Goal: Task Accomplishment & Management: Complete application form

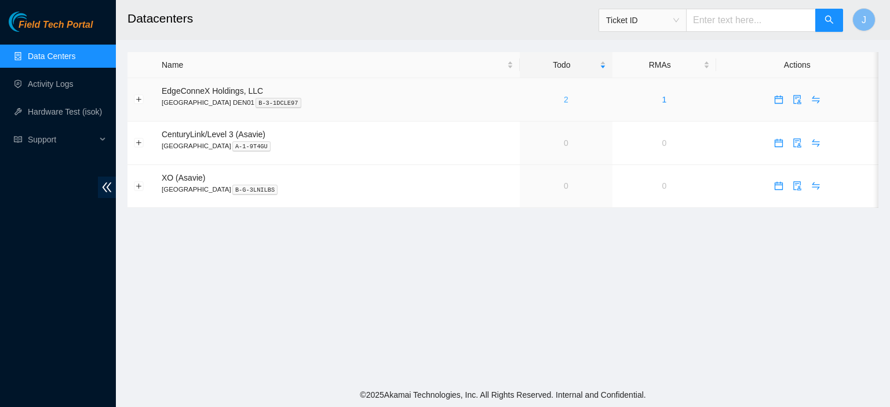
click at [564, 97] on link "2" at bounding box center [566, 99] width 5 height 9
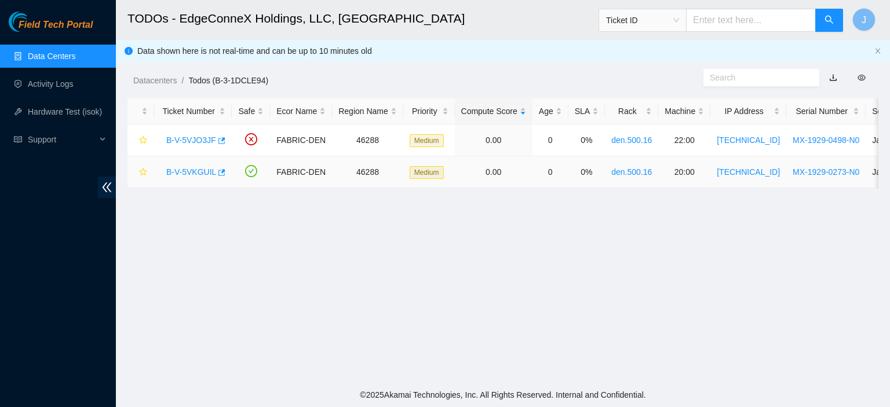
click at [183, 170] on link "B-V-5VKGUIL" at bounding box center [191, 171] width 50 height 9
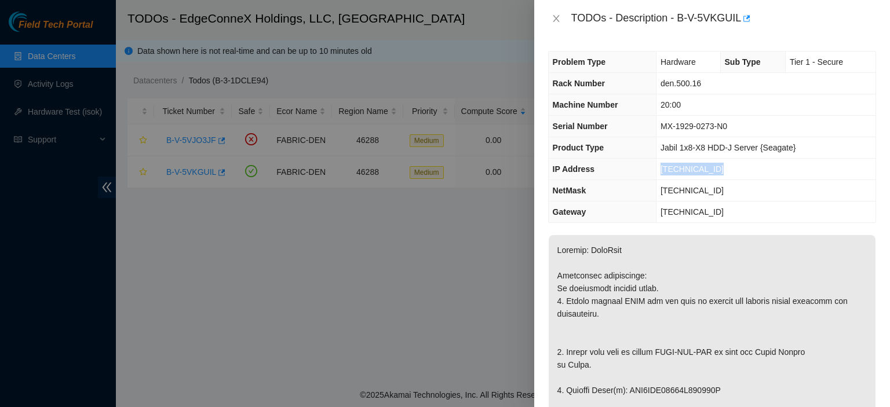
drag, startPoint x: 713, startPoint y: 165, endPoint x: 662, endPoint y: 166, distance: 51.0
click at [662, 166] on span "[TECHNICAL_ID]" at bounding box center [692, 169] width 63 height 9
copy span "[TECHNICAL_ID]"
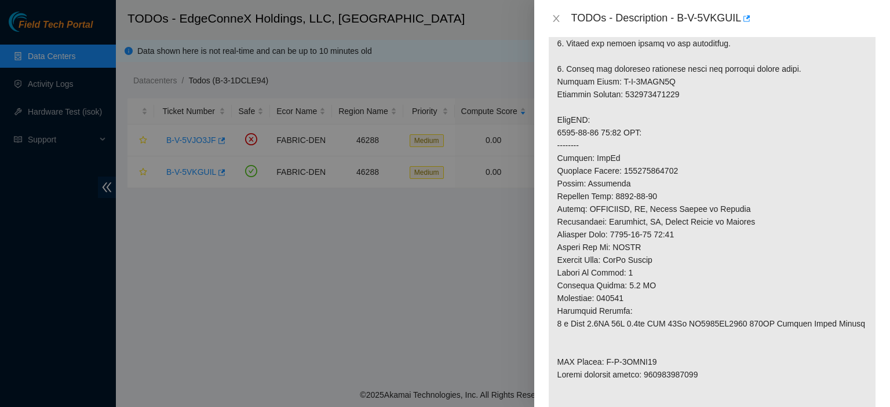
scroll to position [564, 0]
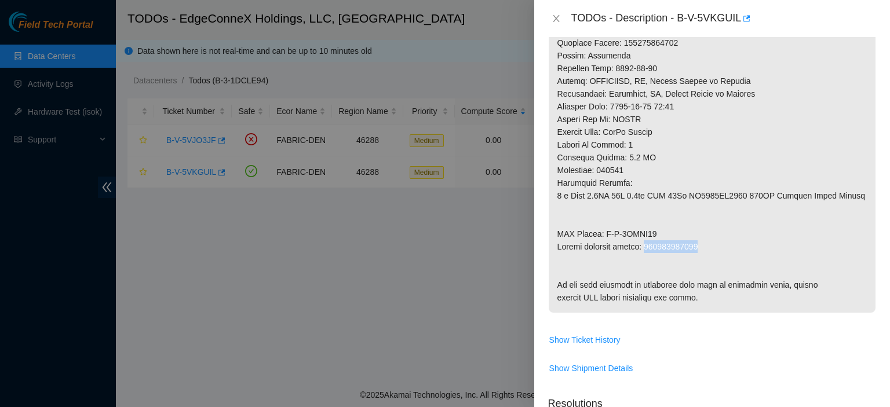
drag, startPoint x: 705, startPoint y: 242, endPoint x: 647, endPoint y: 245, distance: 57.5
copy p "463470057469"
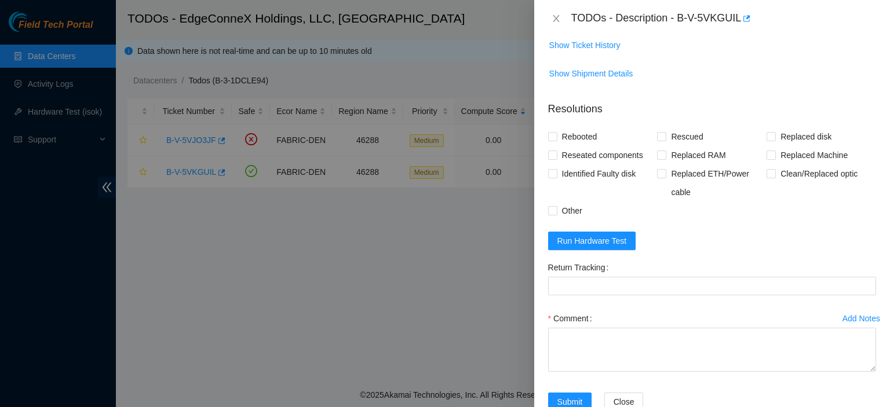
scroll to position [941, 0]
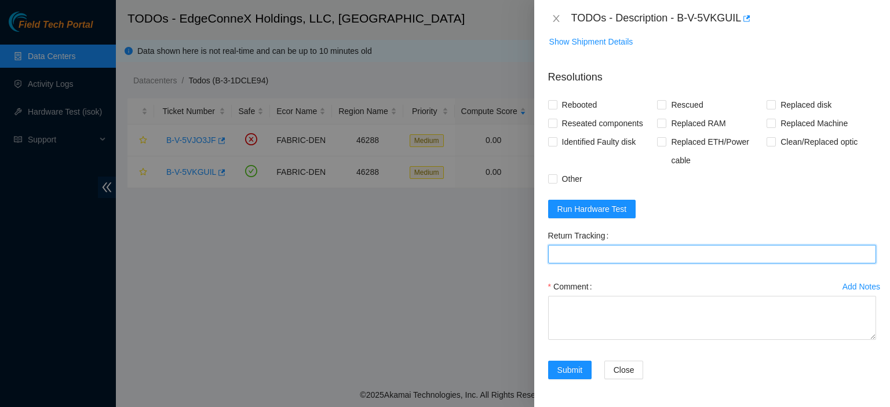
click at [726, 254] on Tracking "Return Tracking" at bounding box center [712, 254] width 328 height 19
paste Tracking "463470057469"
type Tracking "463470057469"
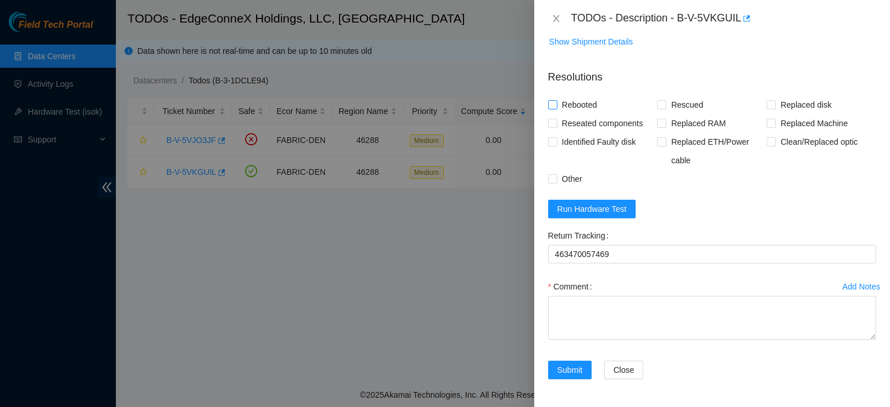
click at [549, 104] on input "Rebooted" at bounding box center [552, 104] width 8 height 8
checkbox input "true"
click at [660, 105] on input "Rescued" at bounding box center [661, 104] width 8 height 8
checkbox input "true"
click at [767, 107] on input "Replaced disk" at bounding box center [771, 104] width 8 height 8
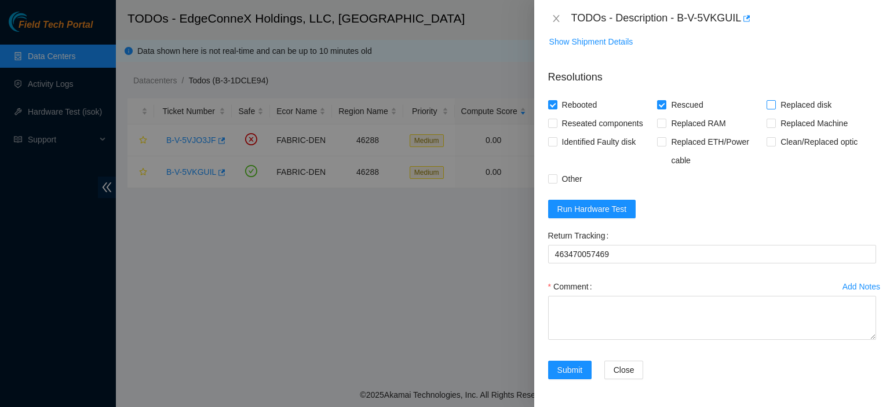
checkbox input "true"
click at [673, 311] on textarea "Comment" at bounding box center [712, 318] width 328 height 44
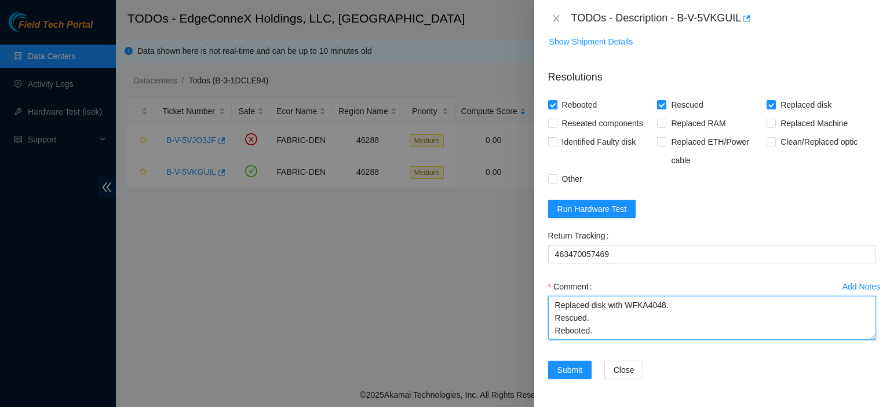
type textarea "Replaced disk with WFKA4048. Rescued. Rebooted."
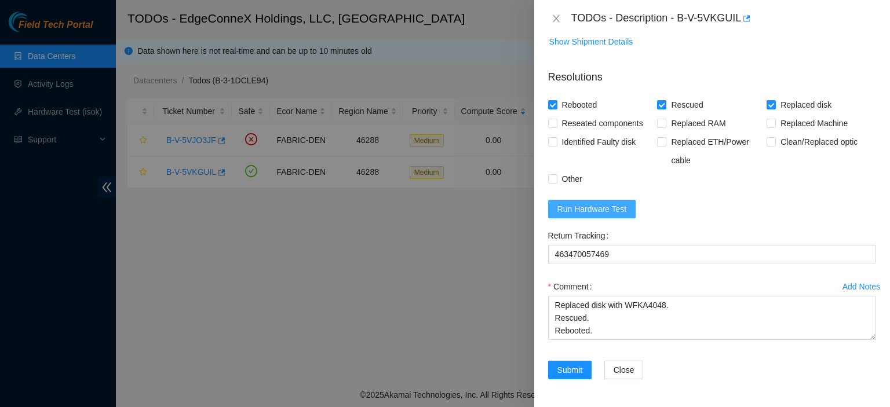
click at [593, 204] on span "Run Hardware Test" at bounding box center [593, 209] width 70 height 13
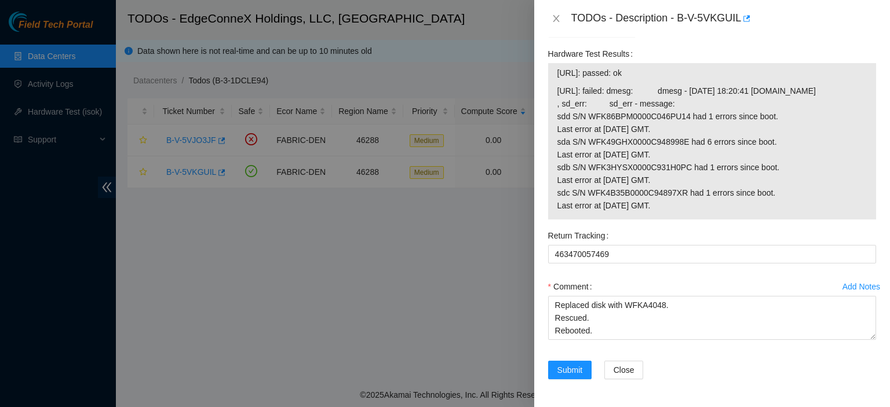
scroll to position [1136, 0]
click at [563, 368] on span "Submit" at bounding box center [570, 370] width 25 height 13
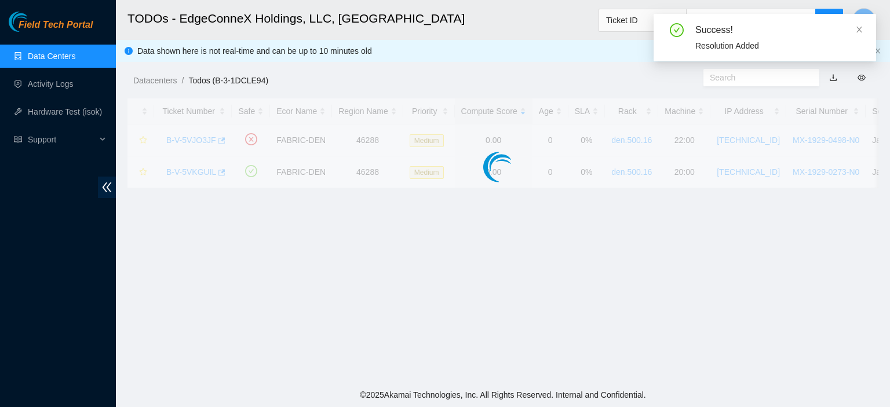
scroll to position [314, 0]
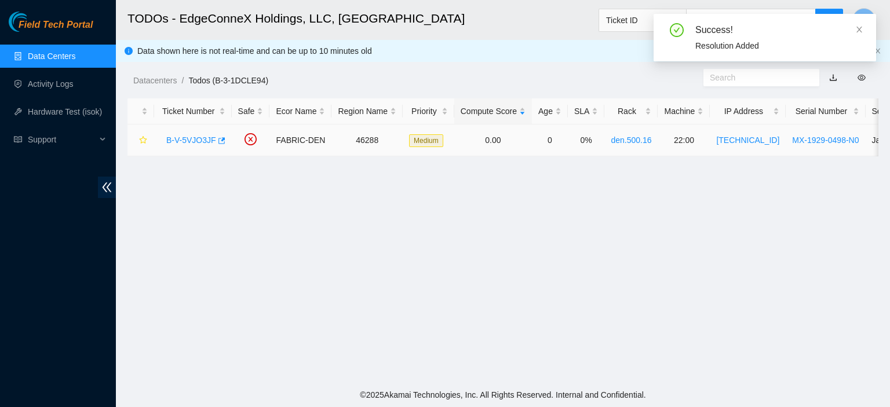
click at [188, 137] on link "B-V-5VJO3JF" at bounding box center [191, 140] width 50 height 9
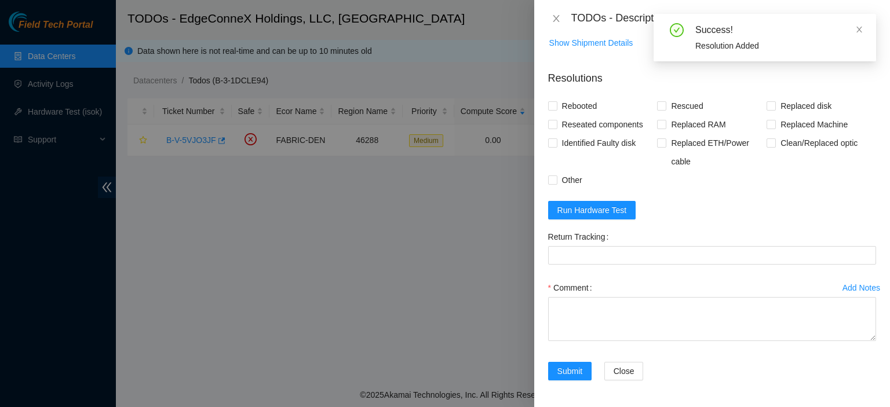
scroll to position [0, 0]
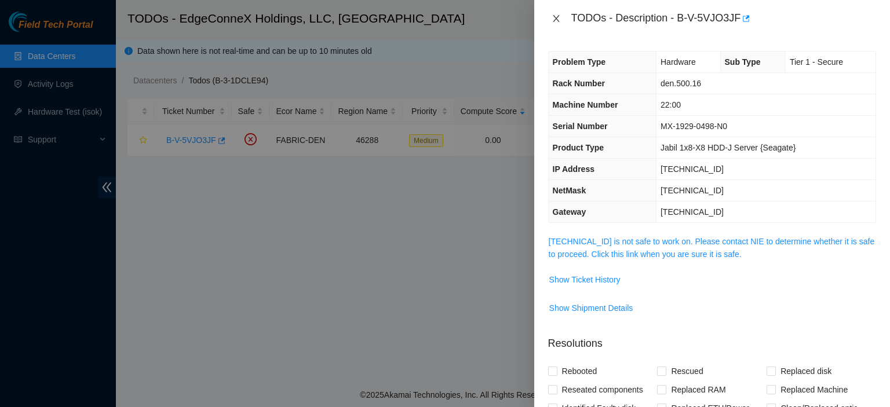
click at [557, 20] on icon "close" at bounding box center [556, 18] width 6 height 7
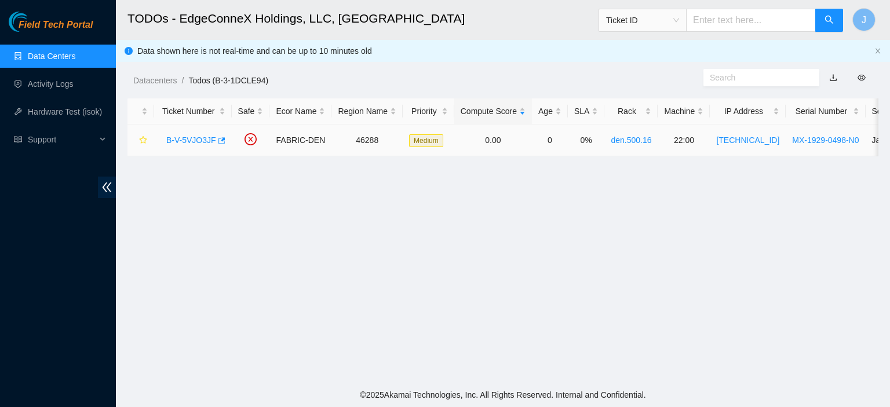
click at [201, 140] on link "B-V-5VJO3JF" at bounding box center [191, 140] width 50 height 9
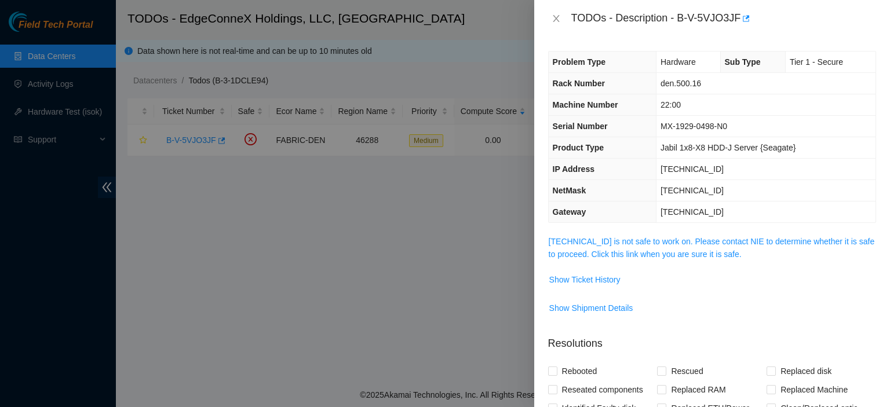
click at [670, 259] on span "[TECHNICAL_ID] is not safe to work on. Please contact NIE to determine whether …" at bounding box center [712, 247] width 327 height 25
click at [675, 254] on link "[TECHNICAL_ID] is not safe to work on. Please contact NIE to determine whether …" at bounding box center [712, 248] width 326 height 22
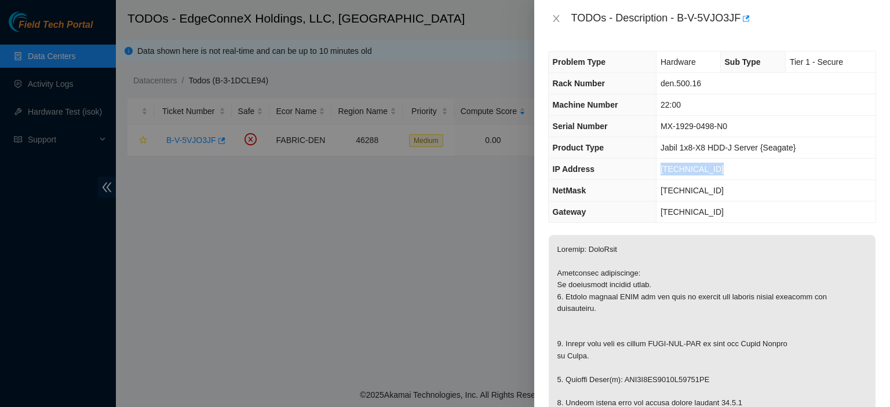
drag, startPoint x: 717, startPoint y: 170, endPoint x: 661, endPoint y: 167, distance: 56.3
click at [661, 167] on td "[TECHNICAL_ID]" at bounding box center [766, 169] width 220 height 21
copy span "[TECHNICAL_ID]"
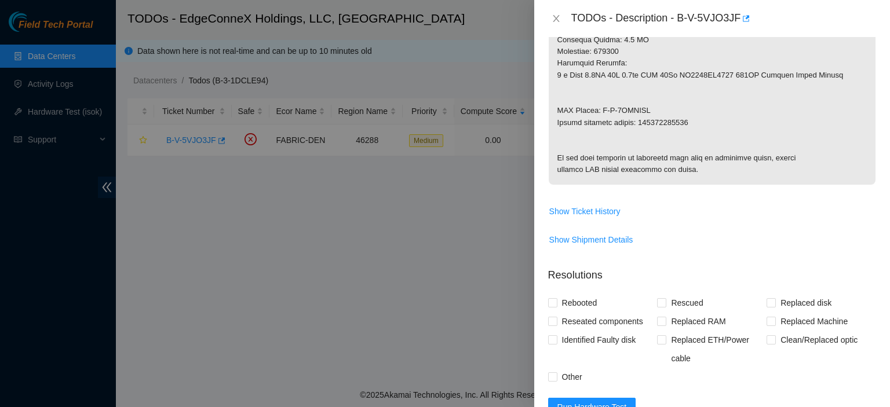
scroll to position [892, 0]
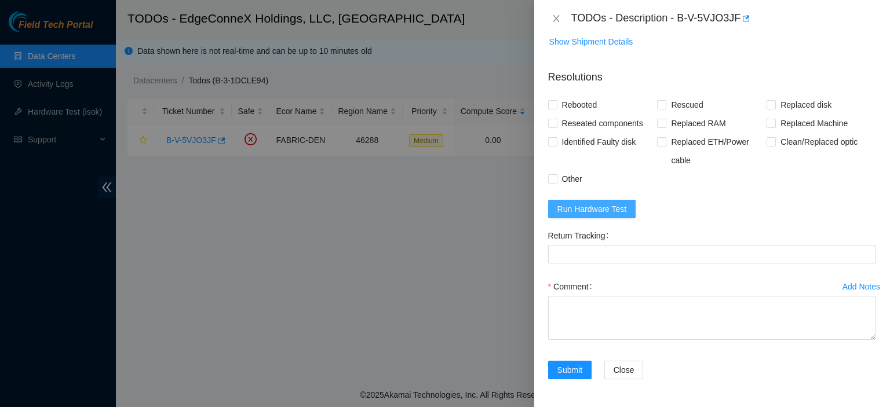
click at [617, 211] on span "Run Hardware Test" at bounding box center [593, 209] width 70 height 13
click at [553, 103] on input "Rebooted" at bounding box center [552, 104] width 8 height 8
checkbox input "true"
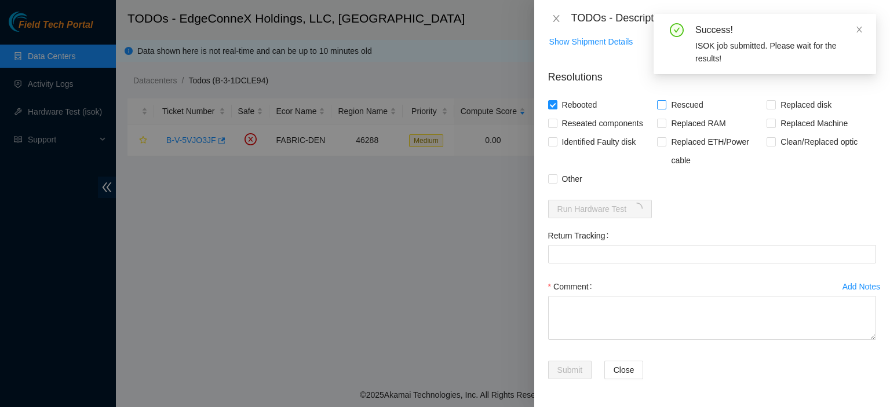
click at [658, 109] on span at bounding box center [661, 104] width 9 height 9
click at [660, 102] on input "Rescued" at bounding box center [661, 104] width 8 height 8
checkbox input "true"
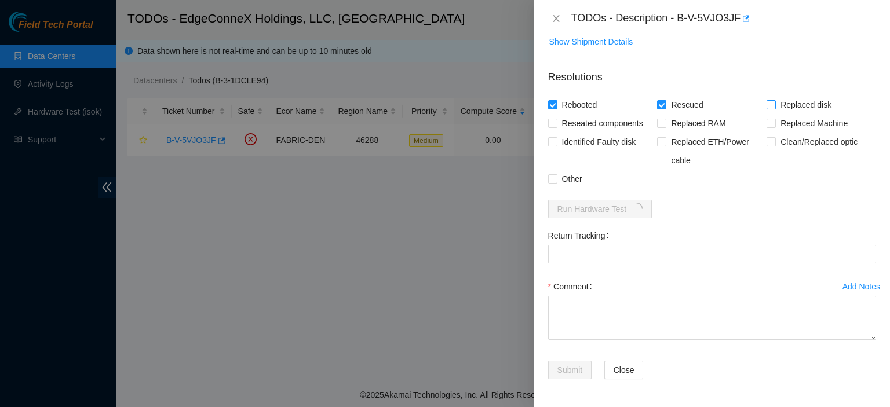
click at [767, 104] on input "Replaced disk" at bounding box center [771, 104] width 8 height 8
checkbox input "true"
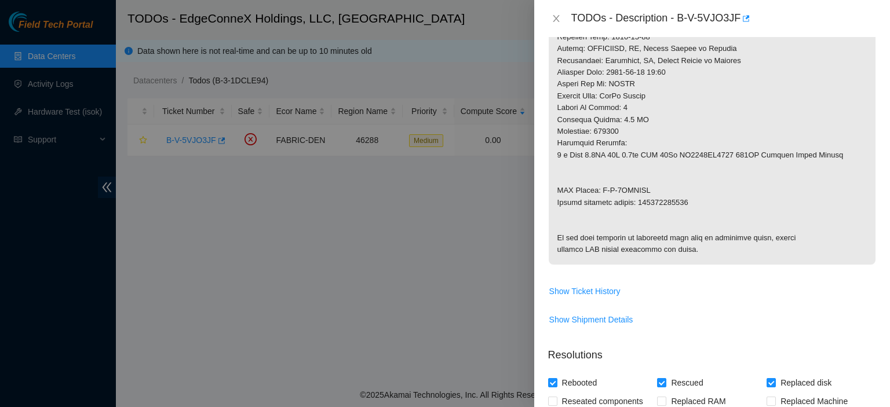
copy p "463470057480"
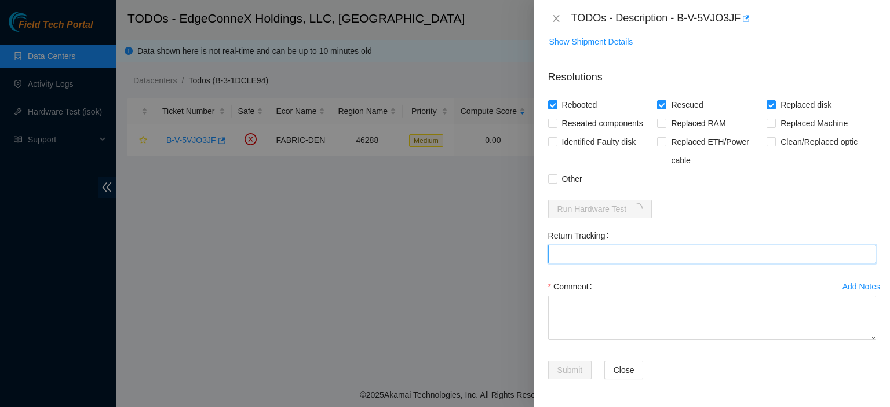
click at [726, 255] on Tracking "Return Tracking" at bounding box center [712, 254] width 328 height 19
paste Tracking "463470057480"
type Tracking "463470057480"
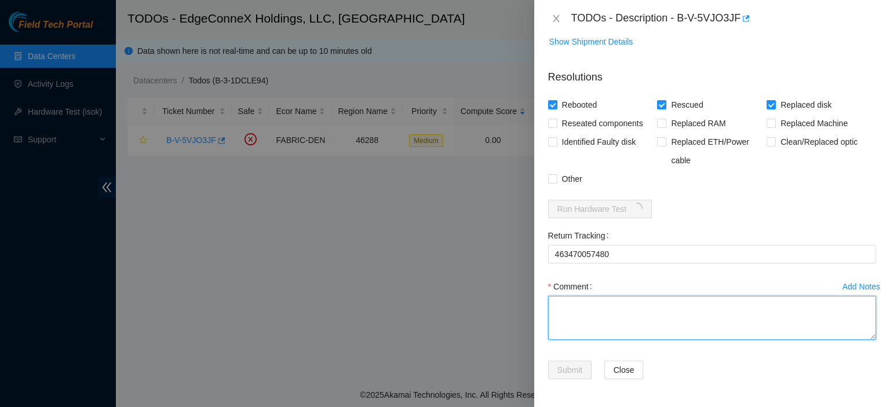
click at [657, 316] on textarea "Comment" at bounding box center [712, 318] width 328 height 44
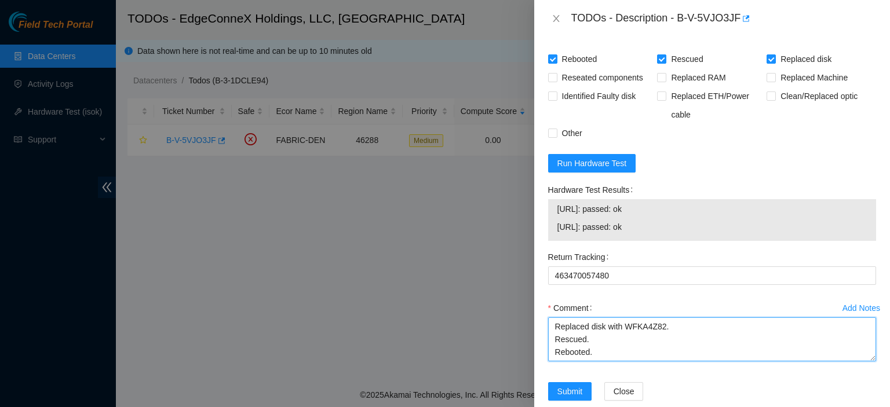
scroll to position [9, 0]
type textarea "Replaced disk with WFKA4Z82. Rescued. Rebooted."
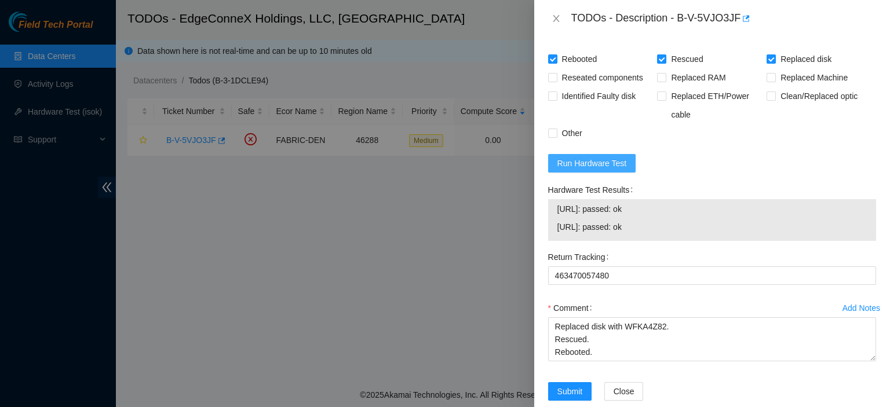
click at [592, 170] on span "Run Hardware Test" at bounding box center [593, 163] width 70 height 13
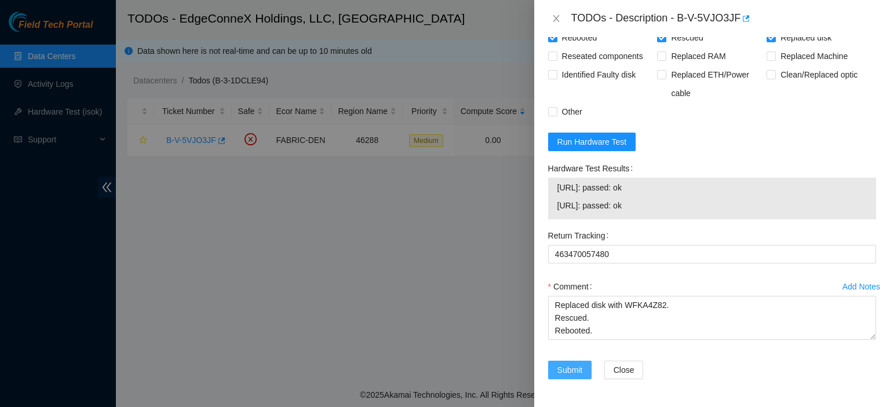
click at [580, 366] on span "Submit" at bounding box center [570, 370] width 25 height 13
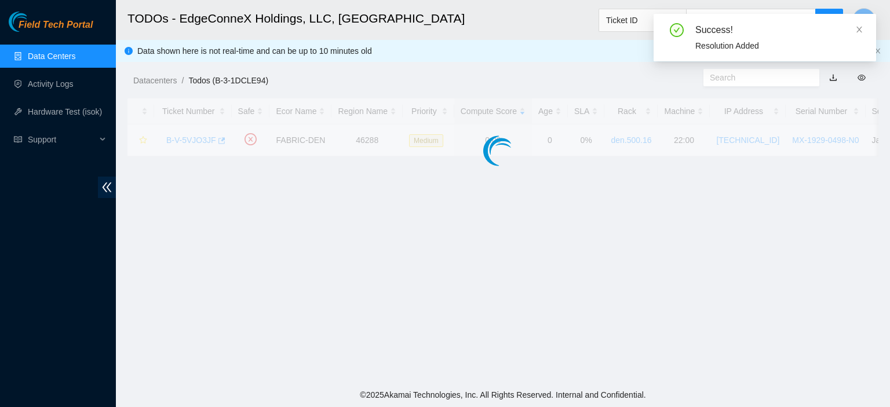
scroll to position [314, 0]
